Goal: Navigation & Orientation: Find specific page/section

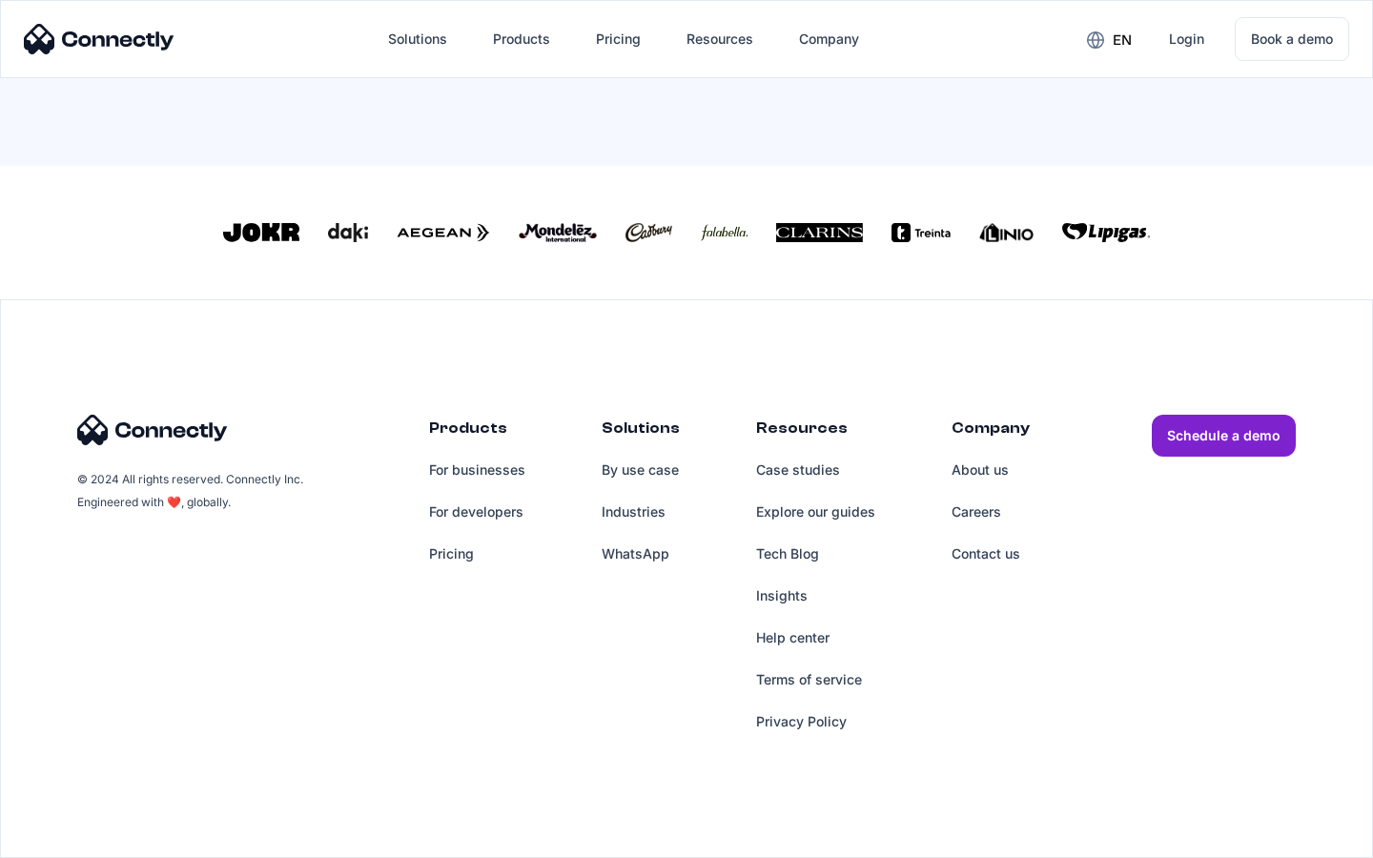
scroll to position [836, 0]
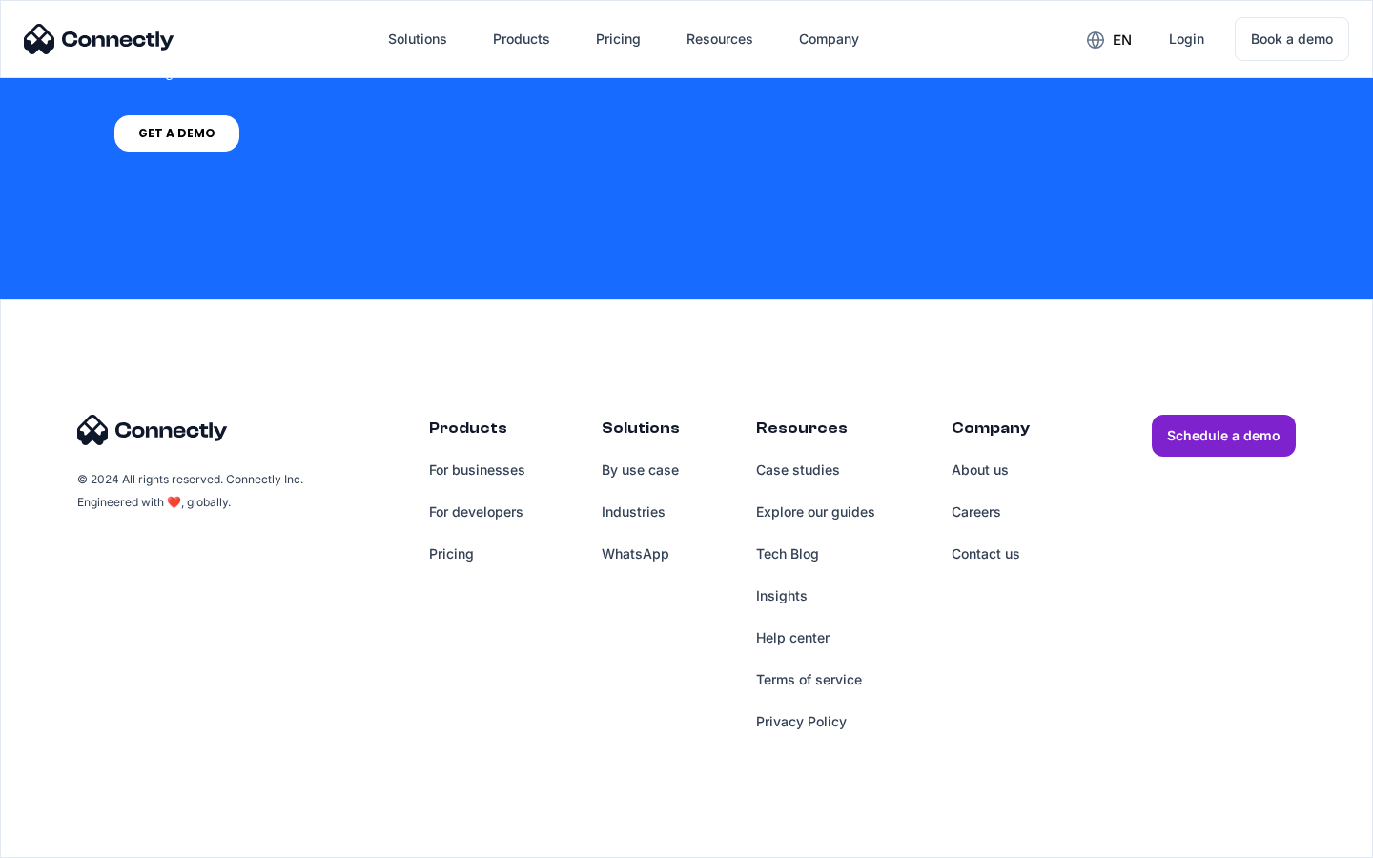
scroll to position [5562, 0]
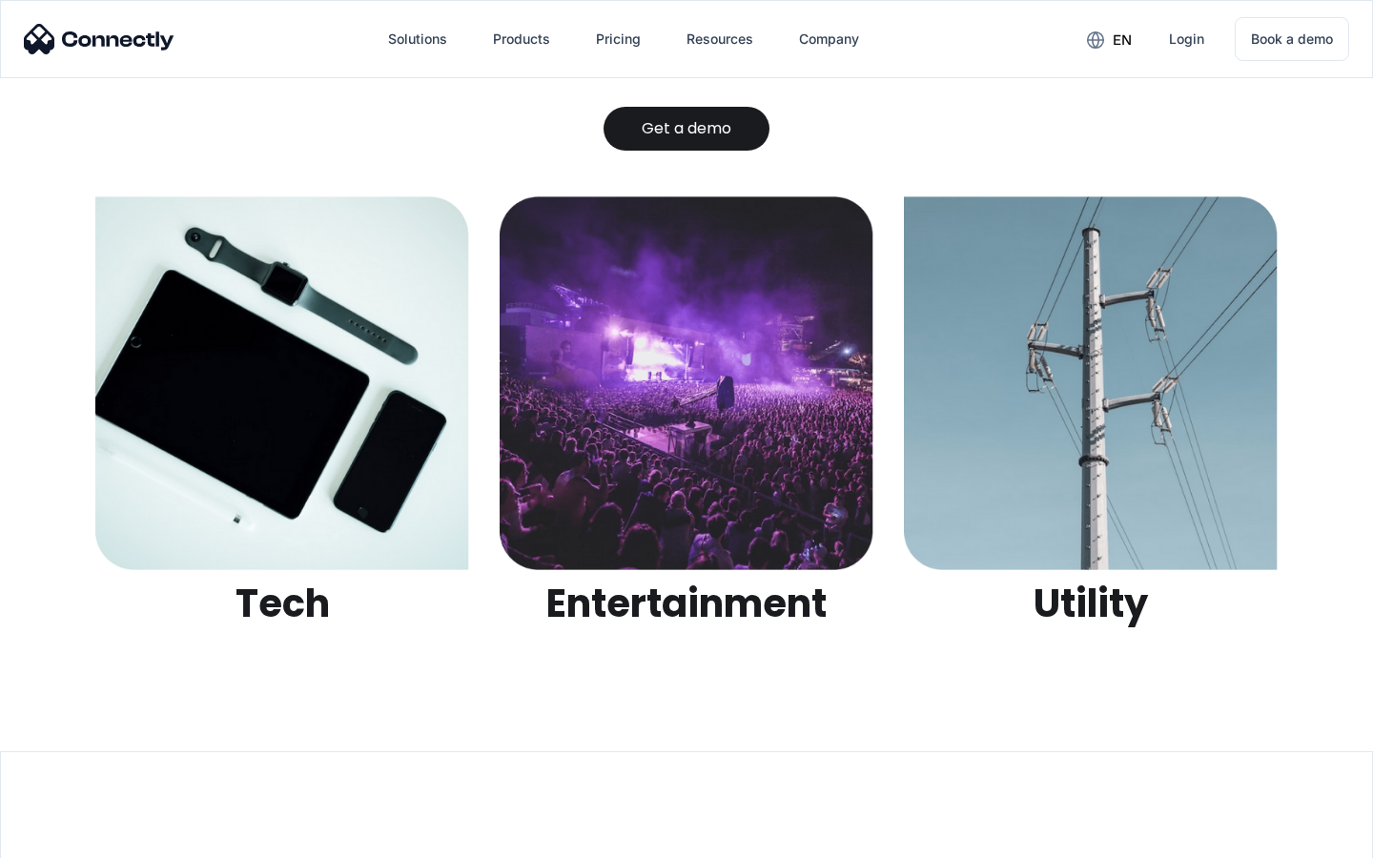
scroll to position [6017, 0]
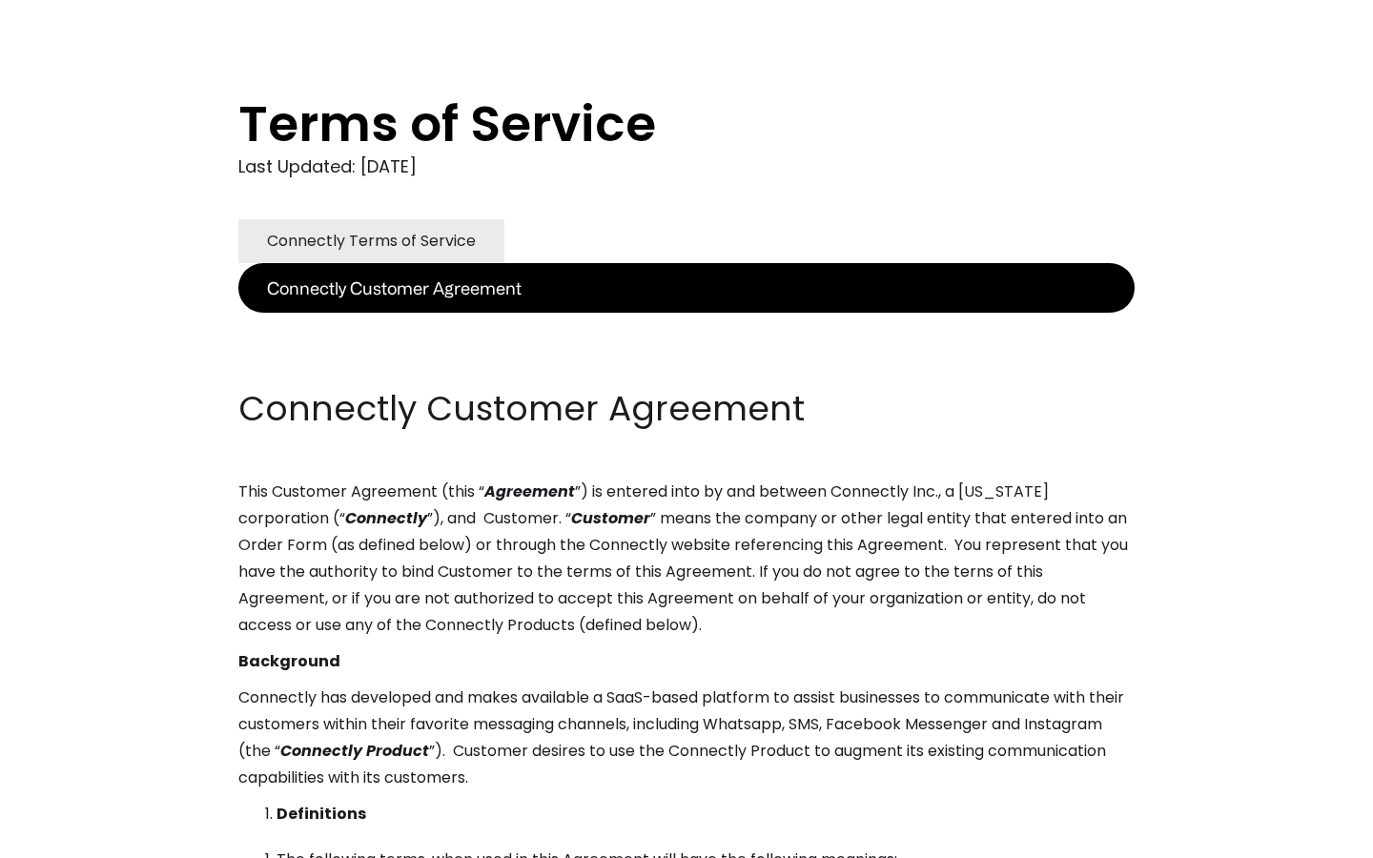
scroll to position [6933, 0]
